Goal: Navigation & Orientation: Find specific page/section

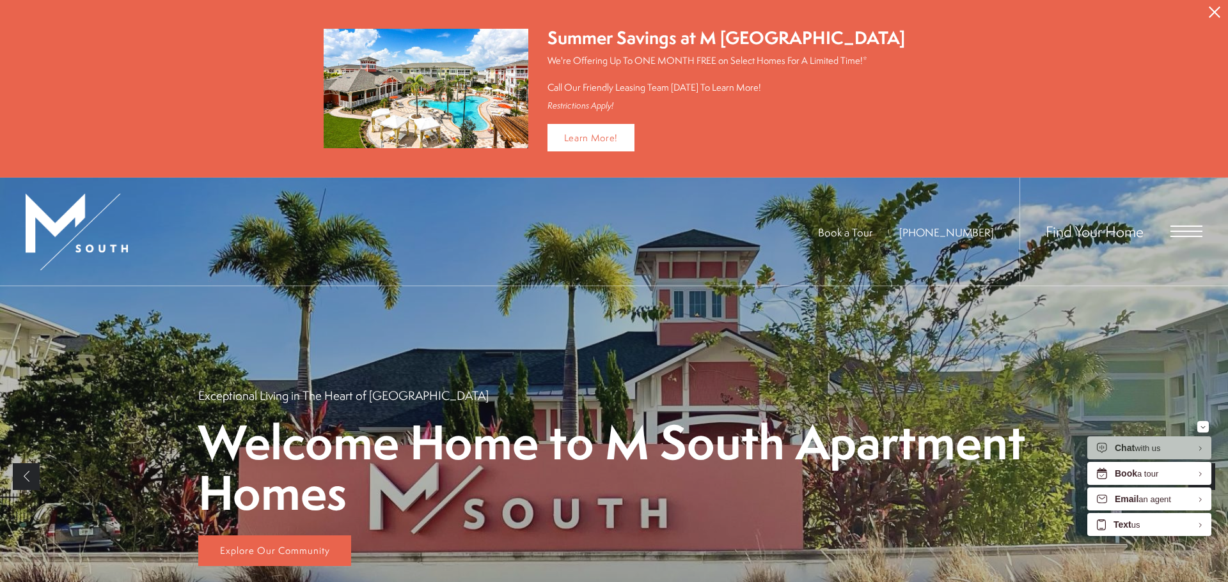
click at [1214, 10] on icon "Close Alert" at bounding box center [1214, 12] width 12 height 12
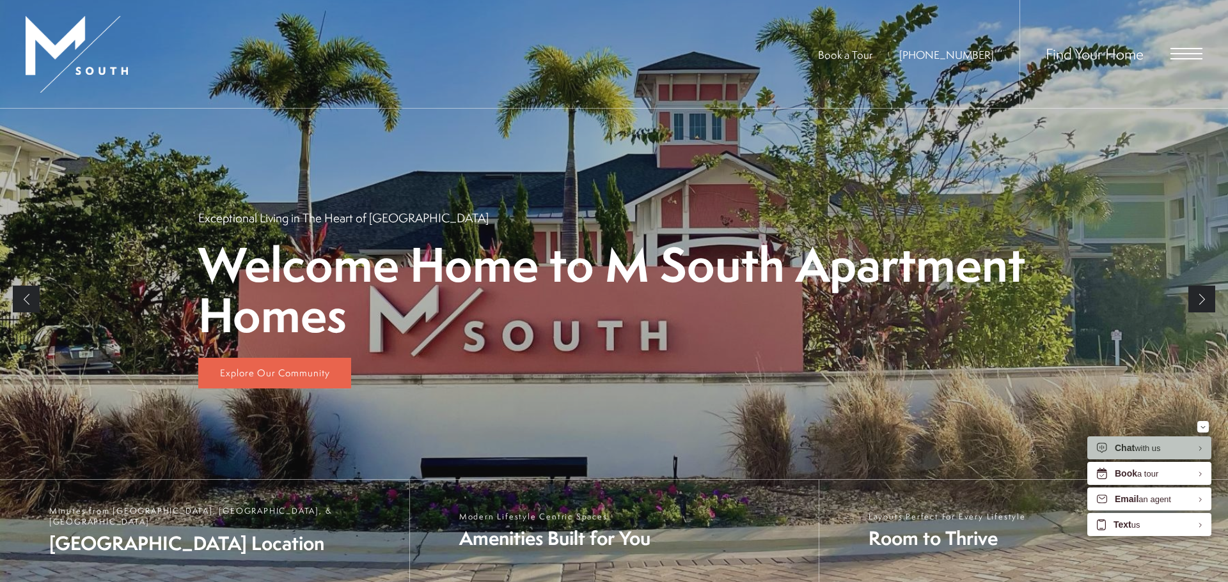
click at [1182, 53] on span "Open Menu" at bounding box center [1186, 53] width 32 height 1
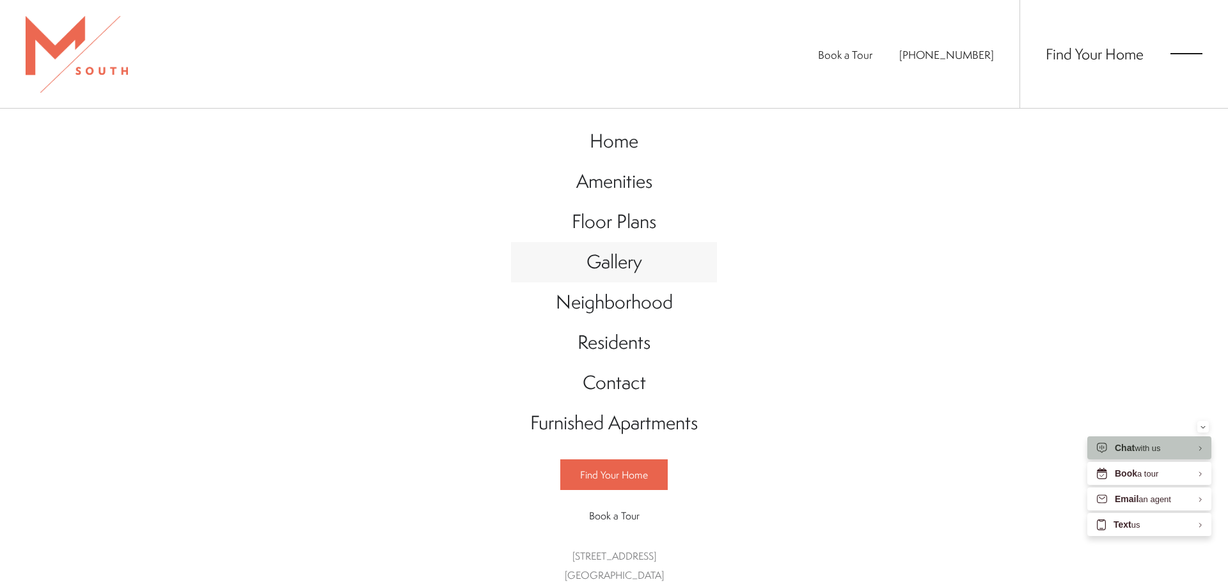
click at [616, 262] on span "Gallery" at bounding box center [614, 262] width 56 height 26
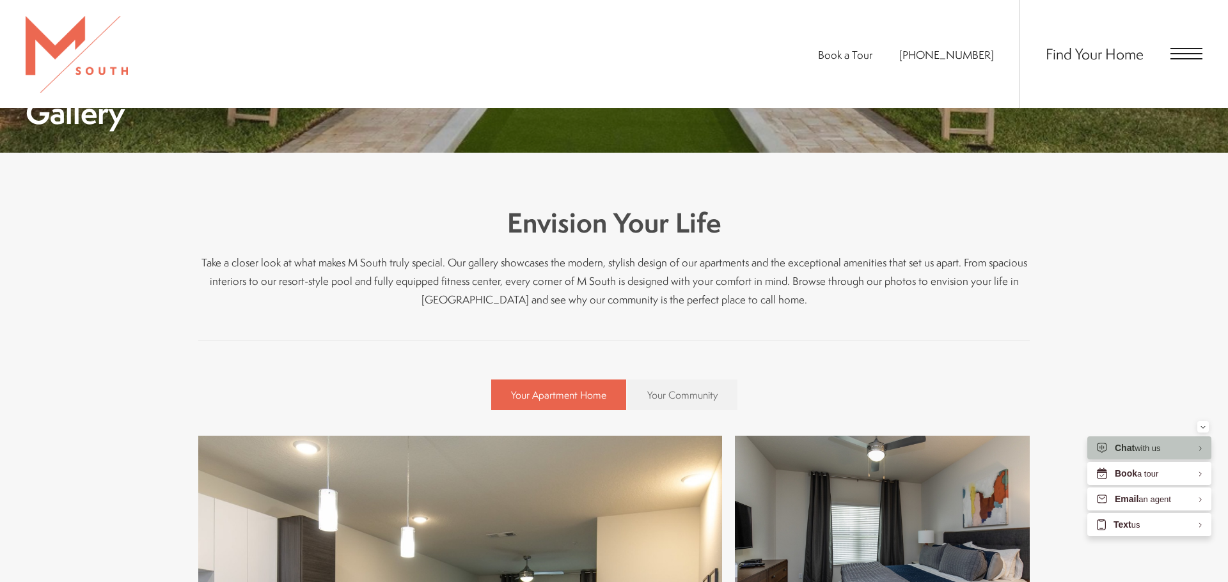
scroll to position [303, 0]
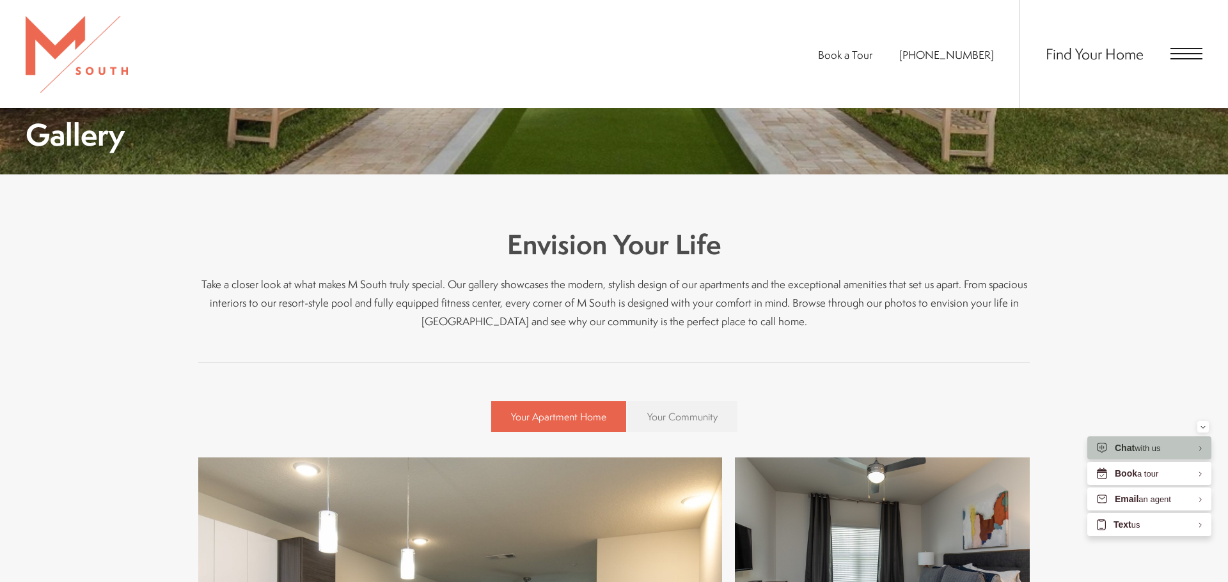
click at [709, 421] on span "Your Community" at bounding box center [682, 417] width 70 height 14
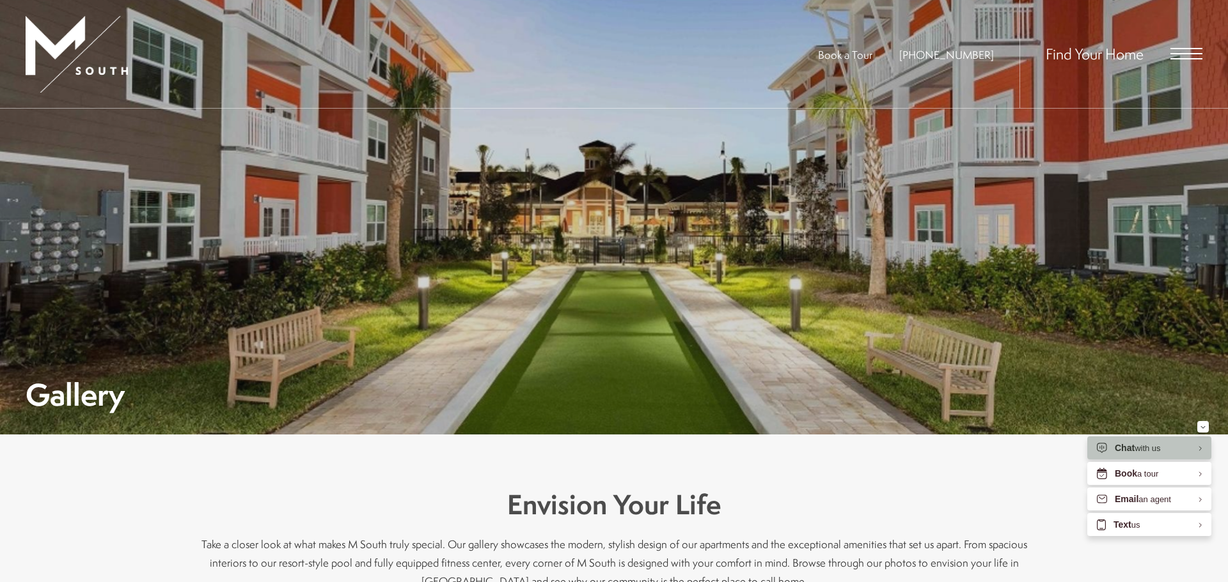
scroll to position [0, 0]
